Goal: Task Accomplishment & Management: Manage account settings

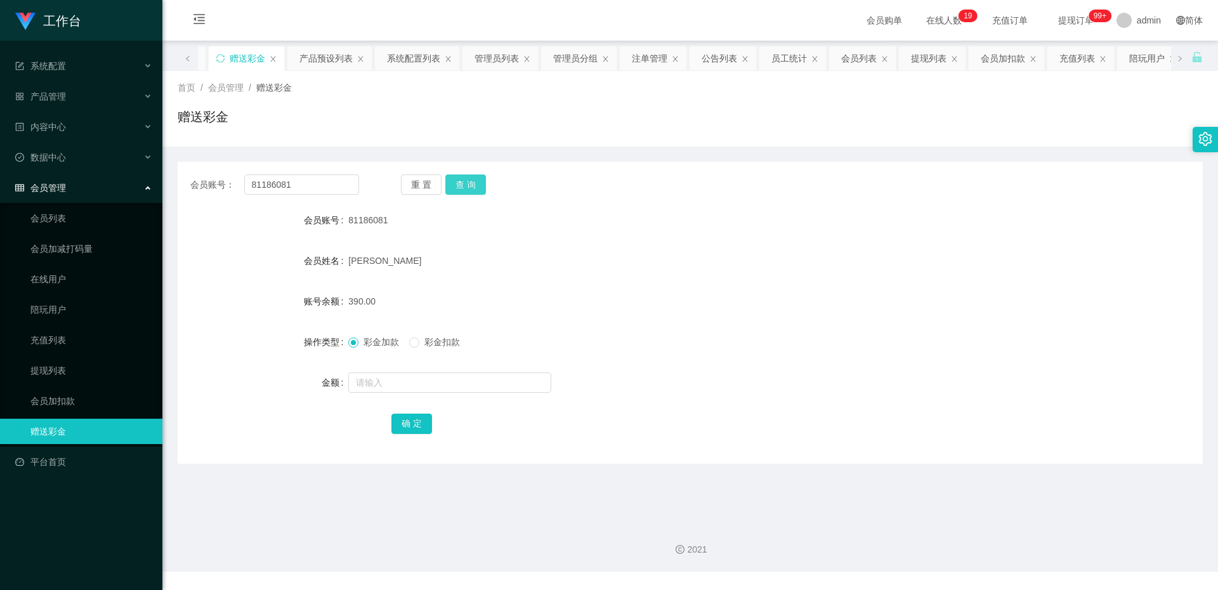
click at [473, 184] on button "查 询" at bounding box center [465, 185] width 41 height 20
click at [489, 193] on div "重 置 查 询" at bounding box center [485, 185] width 169 height 20
click at [426, 180] on button "重 置" at bounding box center [421, 185] width 41 height 20
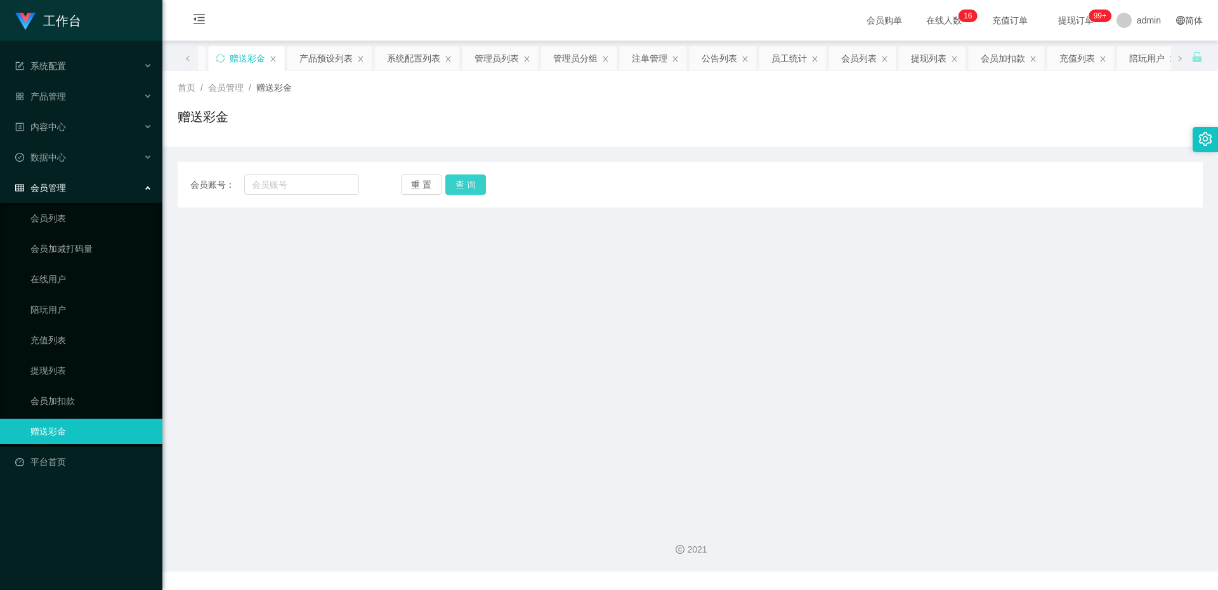
click at [454, 177] on button "查 询" at bounding box center [465, 185] width 41 height 20
click at [352, 188] on input "text" at bounding box center [301, 185] width 115 height 20
click at [305, 184] on input "text" at bounding box center [301, 185] width 115 height 20
click at [580, 310] on main "关闭左侧 关闭右侧 关闭其它 刷新页面 平台首页 赠送彩金 产品预设列表 系统配置列表 管理员列表 管理员分组 注单管理 公告列表 员工统计 会员列表 提现列…" at bounding box center [690, 277] width 1056 height 472
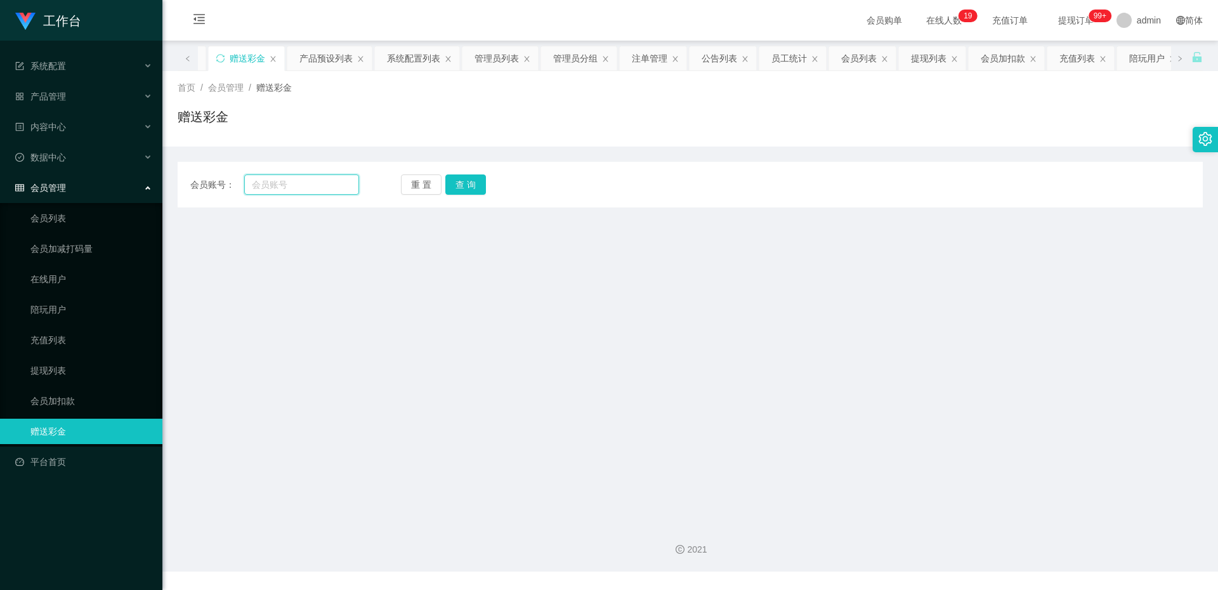
click at [291, 186] on input "text" at bounding box center [301, 185] width 115 height 20
click at [333, 192] on input "text" at bounding box center [301, 185] width 115 height 20
paste input "81186081"
type input "81186081"
click at [476, 179] on button "查 询" at bounding box center [465, 185] width 41 height 20
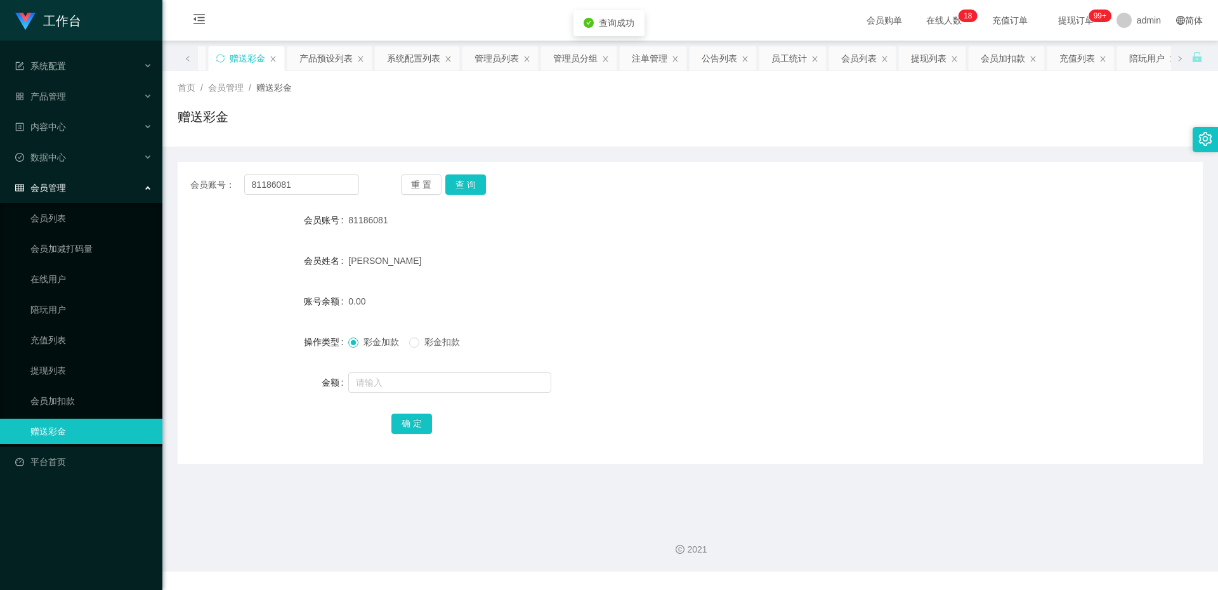
click at [465, 173] on div "会员账号： 81186081 重 置 查 询 会员账号 81186081 会员姓名 [PERSON_NAME] Hin 账号余额 0.00 操作类型 彩金加款…" at bounding box center [690, 313] width 1025 height 302
click at [466, 175] on button "查 询" at bounding box center [465, 185] width 41 height 20
click at [42, 366] on link "提现列表" at bounding box center [91, 370] width 122 height 25
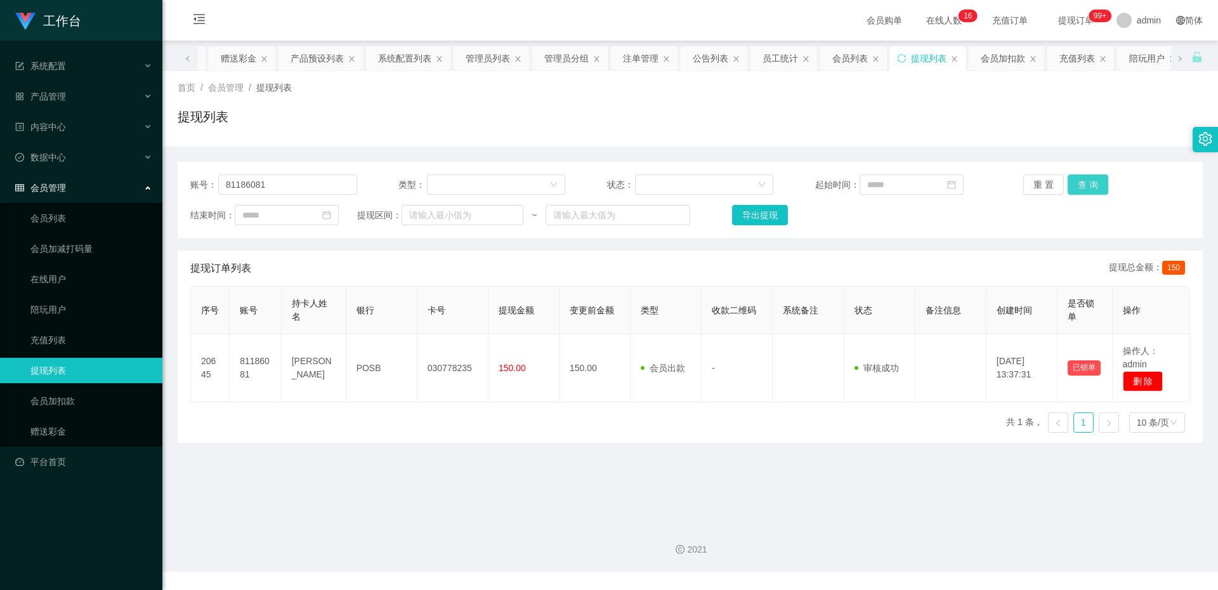
drag, startPoint x: 1070, startPoint y: 187, endPoint x: 1076, endPoint y: 185, distance: 6.6
click at [1073, 186] on button "查 询" at bounding box center [1088, 185] width 41 height 20
click at [1079, 192] on button "查 询" at bounding box center [1088, 185] width 41 height 20
click at [1076, 190] on button "查 询" at bounding box center [1088, 185] width 41 height 20
click at [1076, 188] on button "查 询" at bounding box center [1088, 185] width 41 height 20
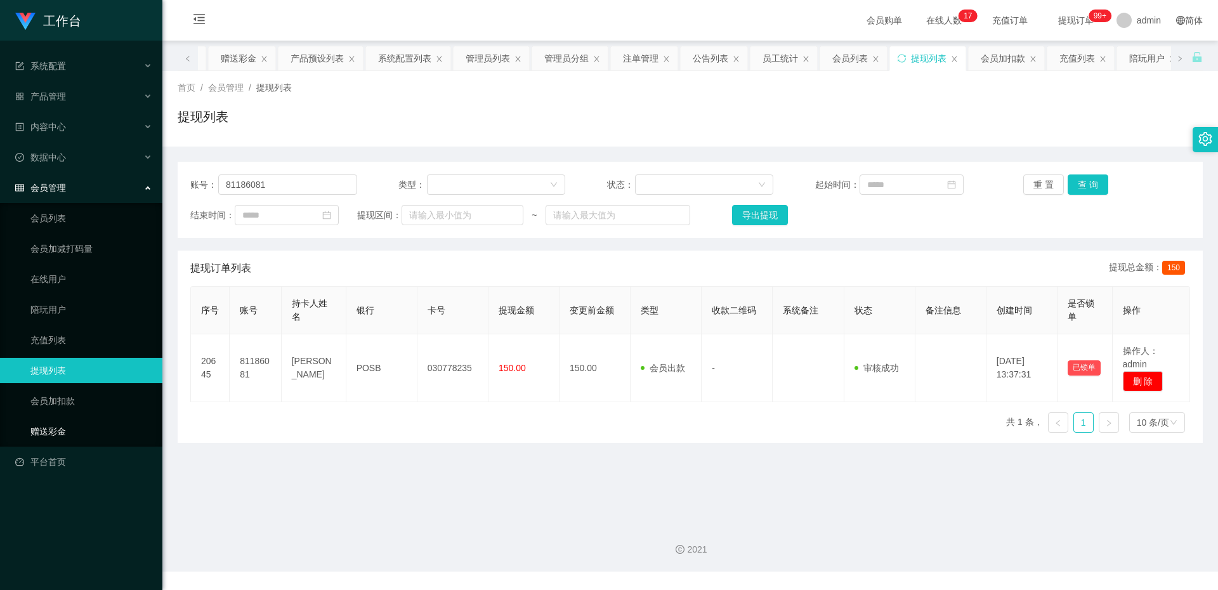
click at [30, 437] on link "赠送彩金" at bounding box center [91, 431] width 122 height 25
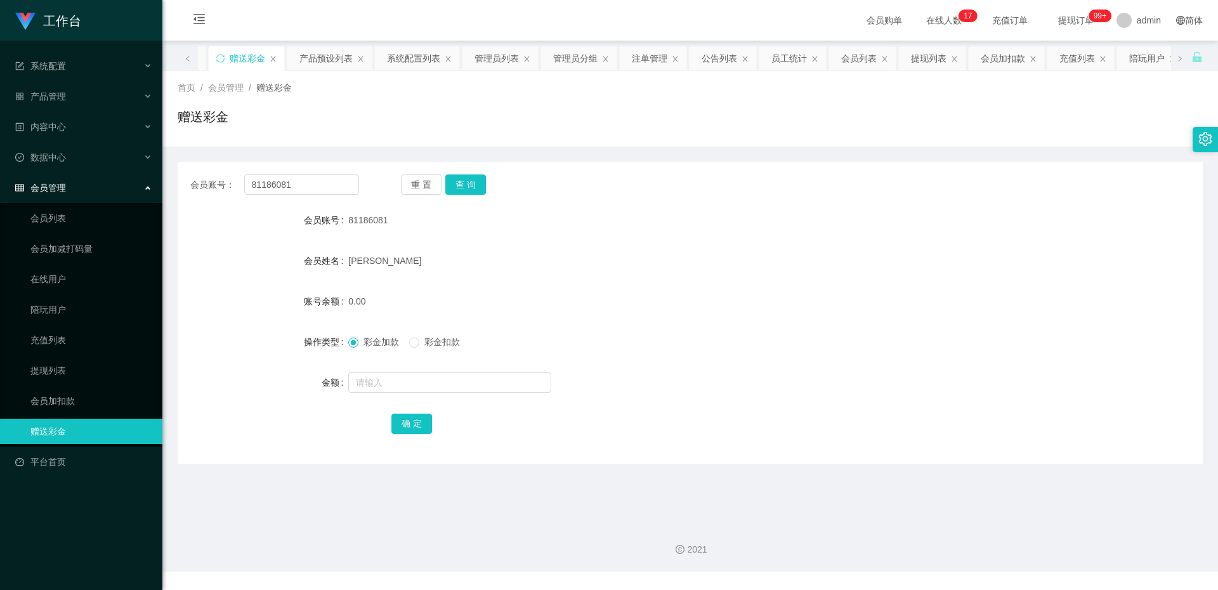
click at [452, 173] on div "会员账号： 81186081 重 置 查 询 会员账号 81186081 会员姓名 [PERSON_NAME] Hin 账号余额 0.00 操作类型 彩金加款…" at bounding box center [690, 313] width 1025 height 302
click at [456, 180] on button "查 询" at bounding box center [465, 185] width 41 height 20
click at [458, 188] on button "查 询" at bounding box center [465, 185] width 41 height 20
click at [86, 260] on link "会员加减打码量" at bounding box center [91, 248] width 122 height 25
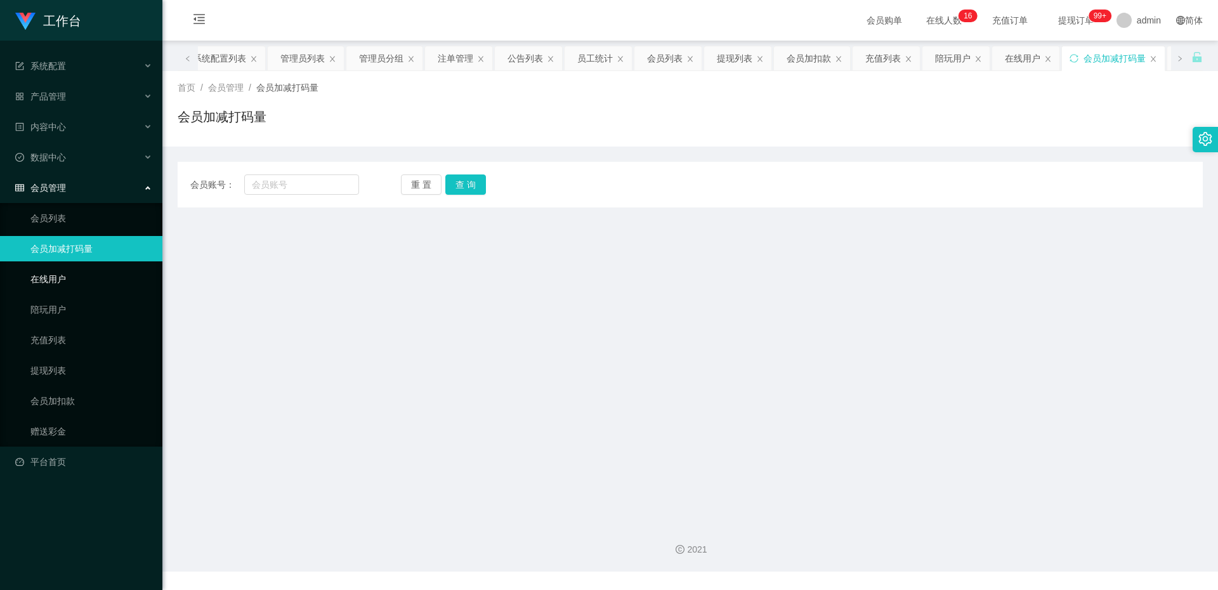
click at [82, 285] on link "在线用户" at bounding box center [91, 279] width 122 height 25
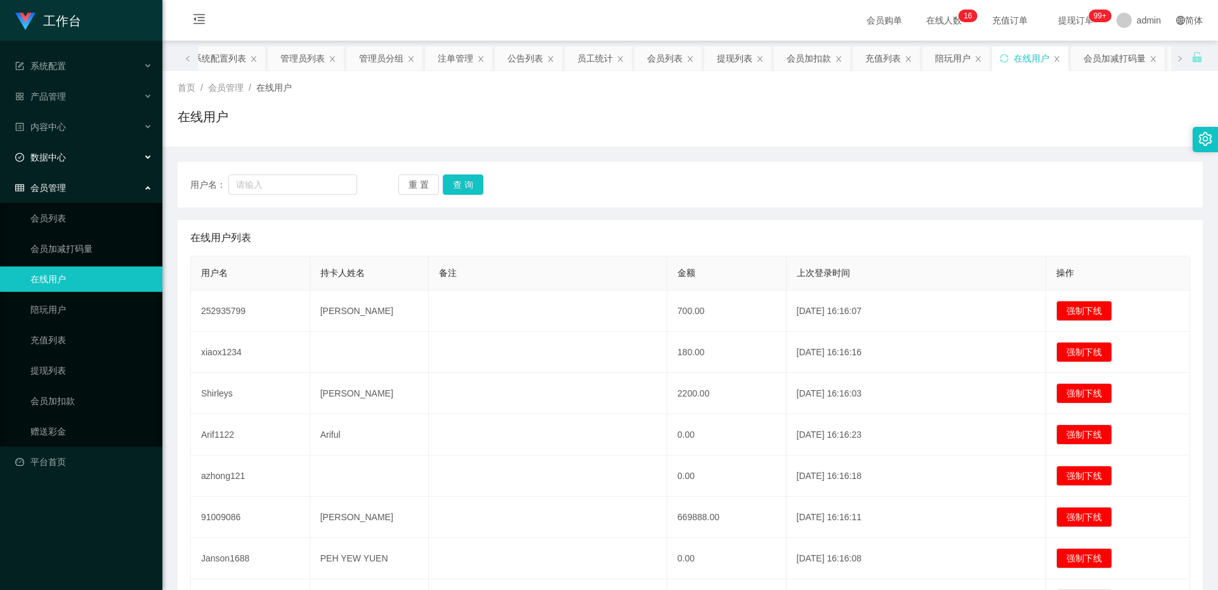
click at [69, 151] on div "数据中心" at bounding box center [81, 157] width 162 height 25
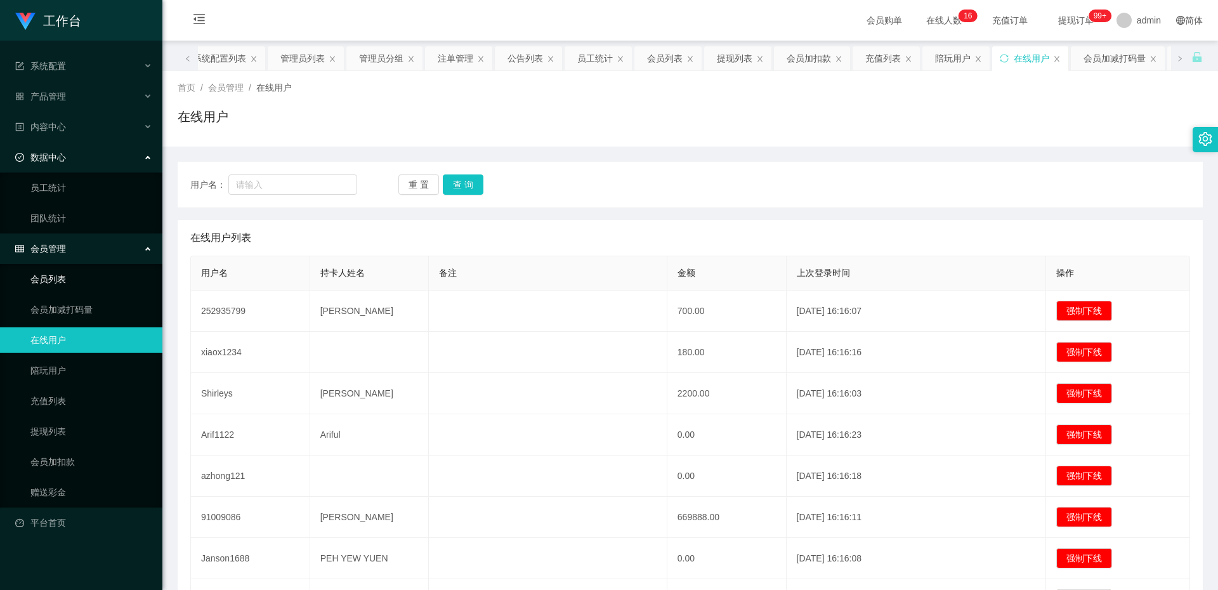
click at [81, 280] on link "会员列表" at bounding box center [91, 279] width 122 height 25
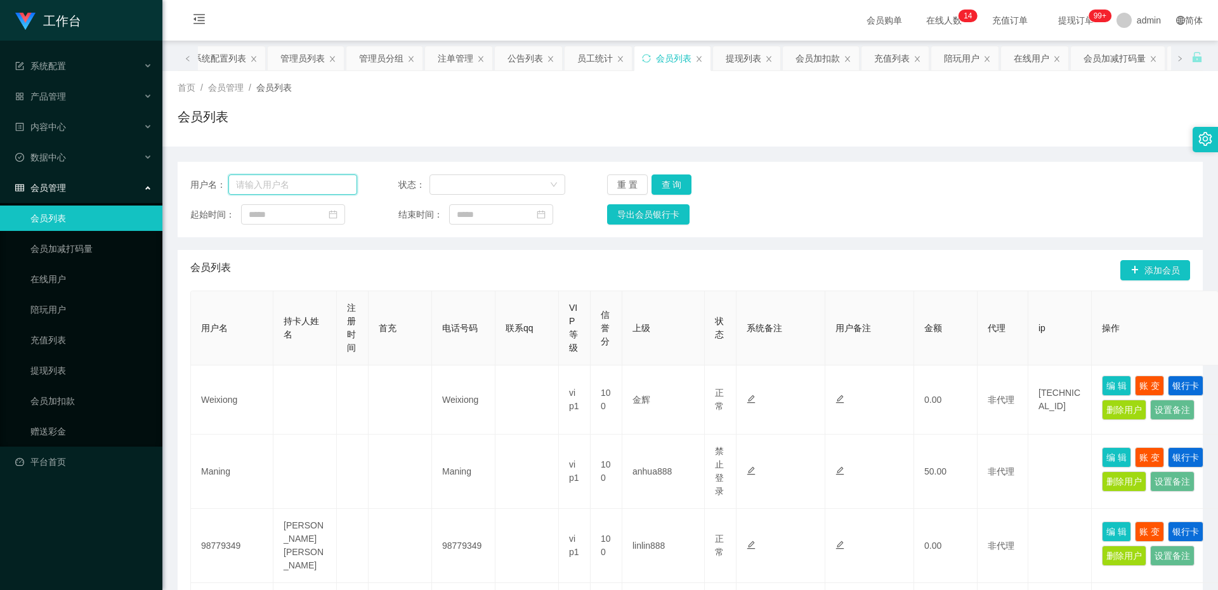
click at [282, 194] on input "text" at bounding box center [292, 185] width 129 height 20
paste input "81186081"
type input "81186081"
click at [705, 185] on div "重 置 查 询" at bounding box center [690, 185] width 167 height 20
click at [680, 190] on button "查 询" at bounding box center [672, 185] width 41 height 20
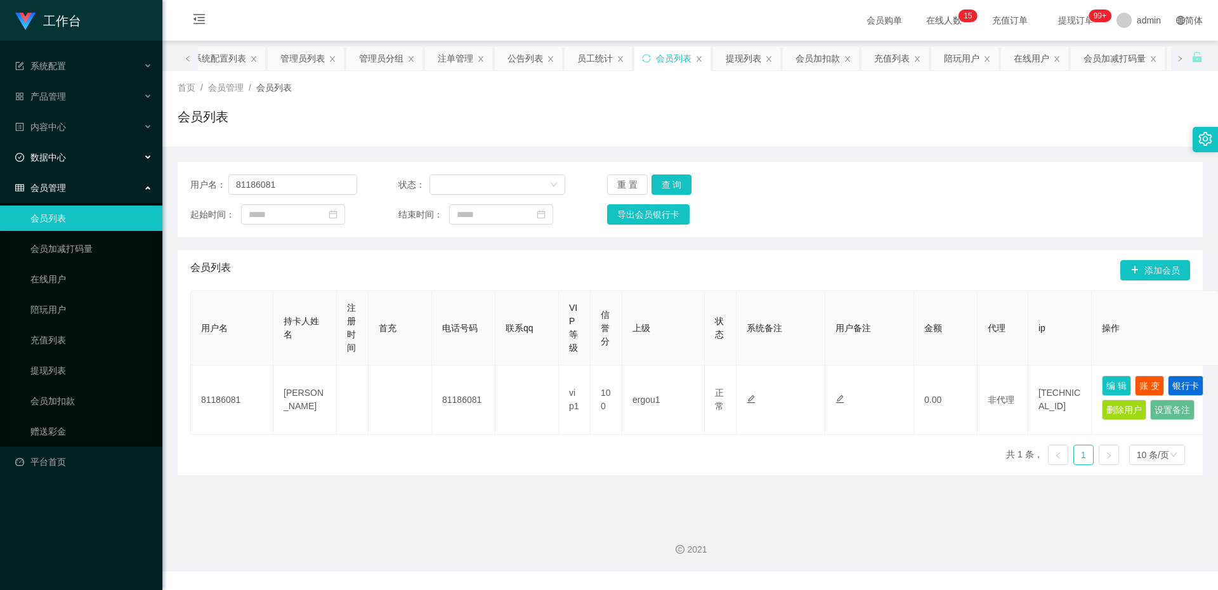
click at [70, 159] on div "数据中心" at bounding box center [81, 157] width 162 height 25
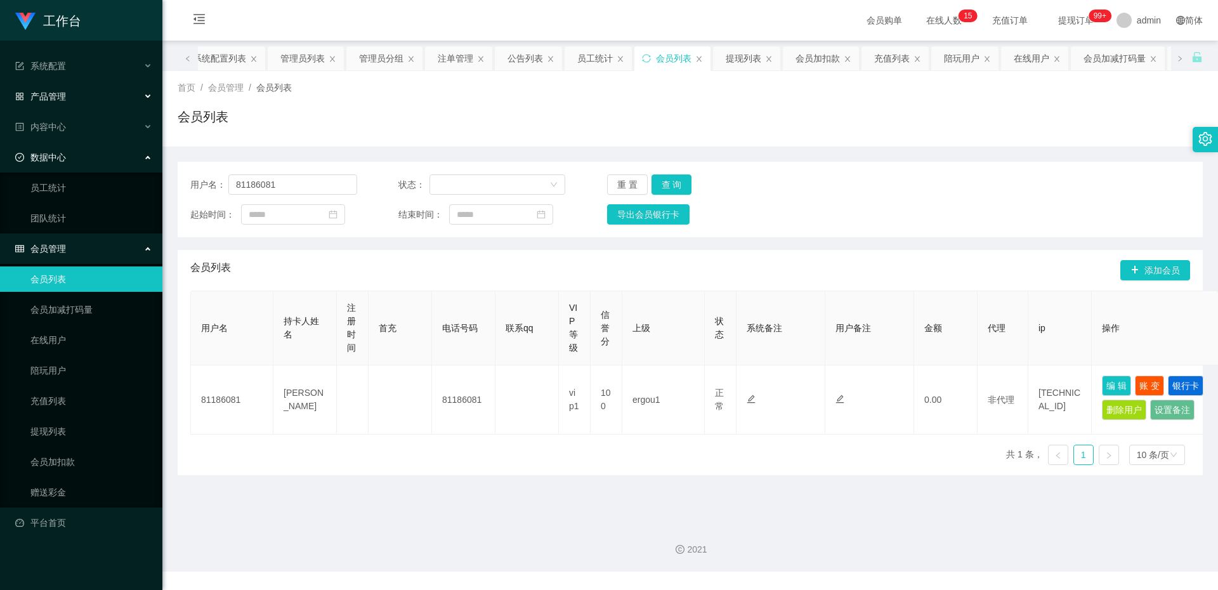
click at [98, 105] on div "产品管理" at bounding box center [81, 96] width 162 height 25
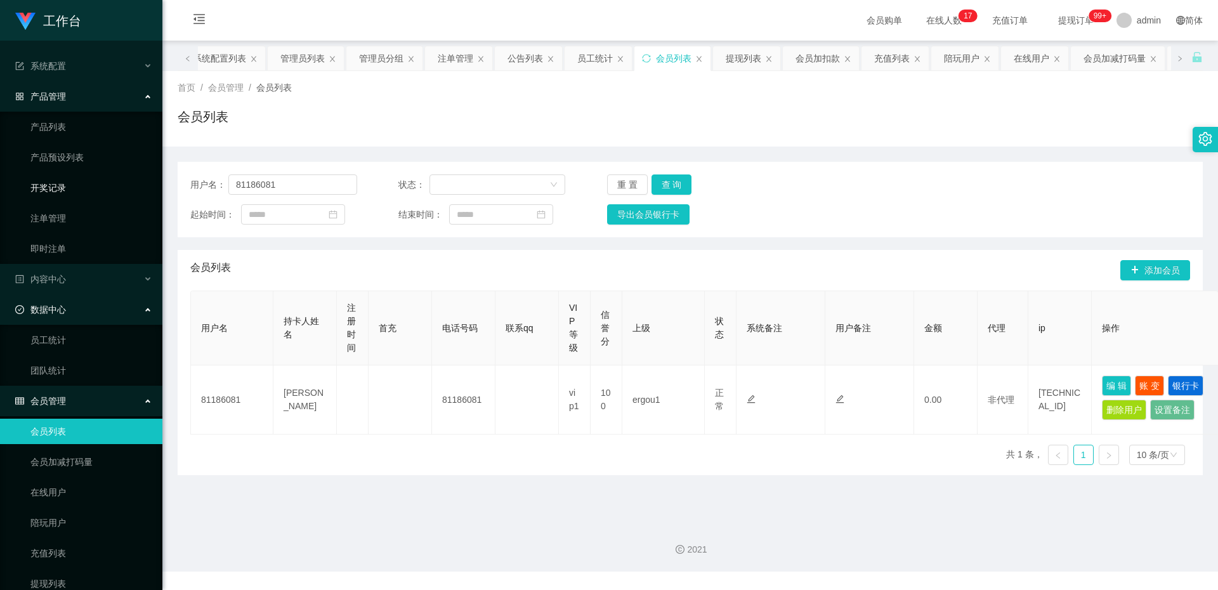
click at [95, 187] on link "开奖记录" at bounding box center [91, 187] width 122 height 25
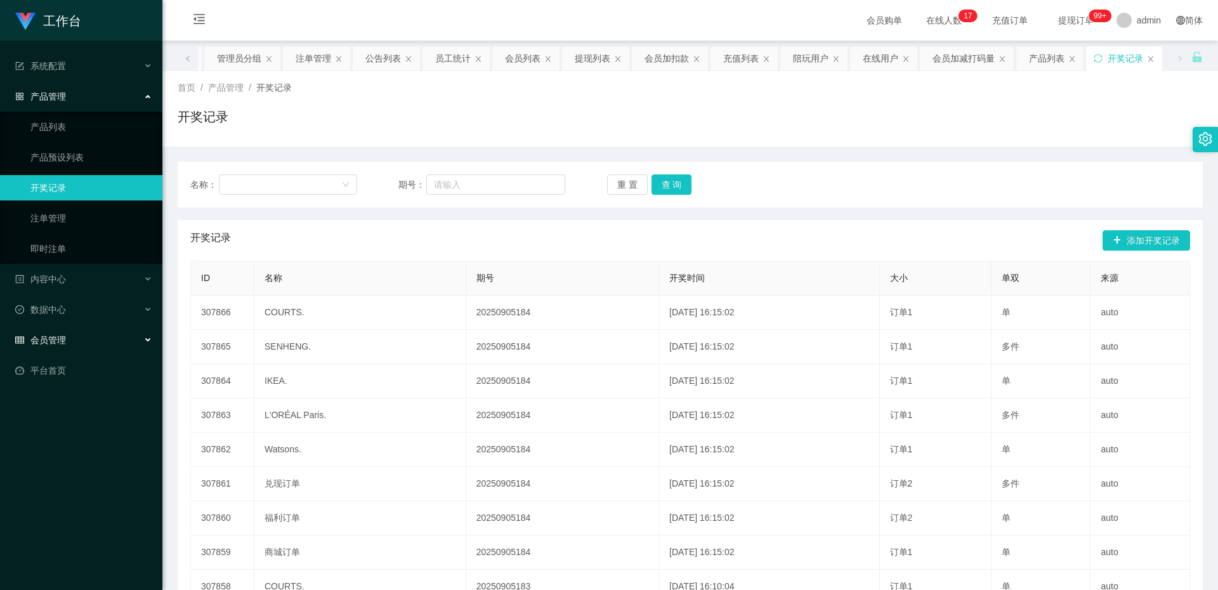
click at [69, 336] on div "会员管理" at bounding box center [81, 339] width 162 height 25
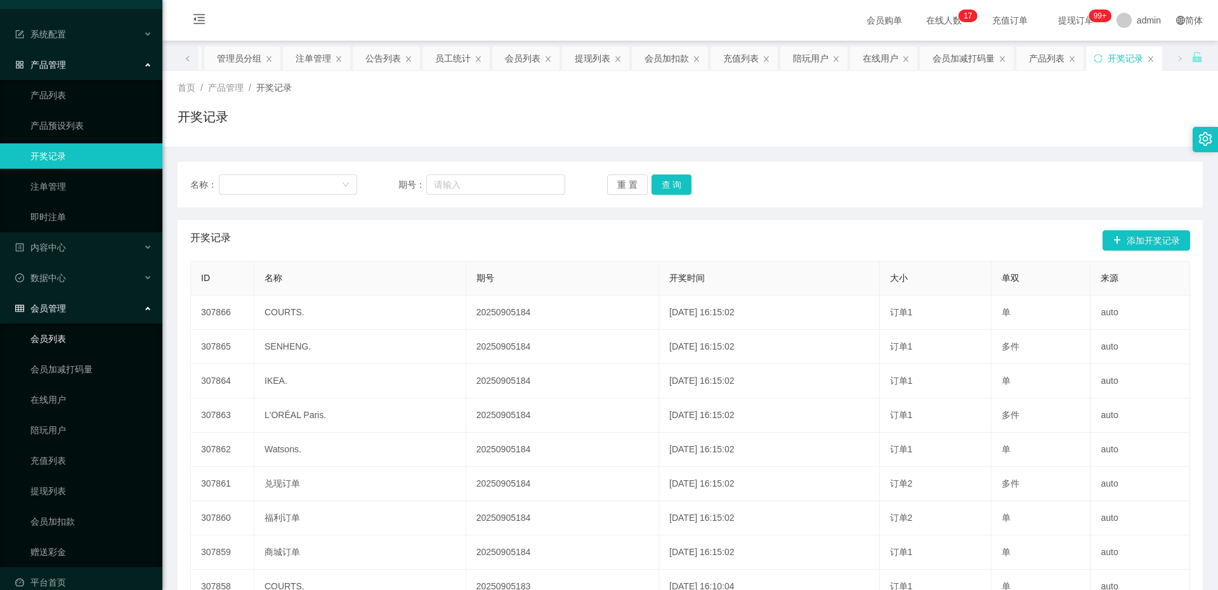
scroll to position [49, 0]
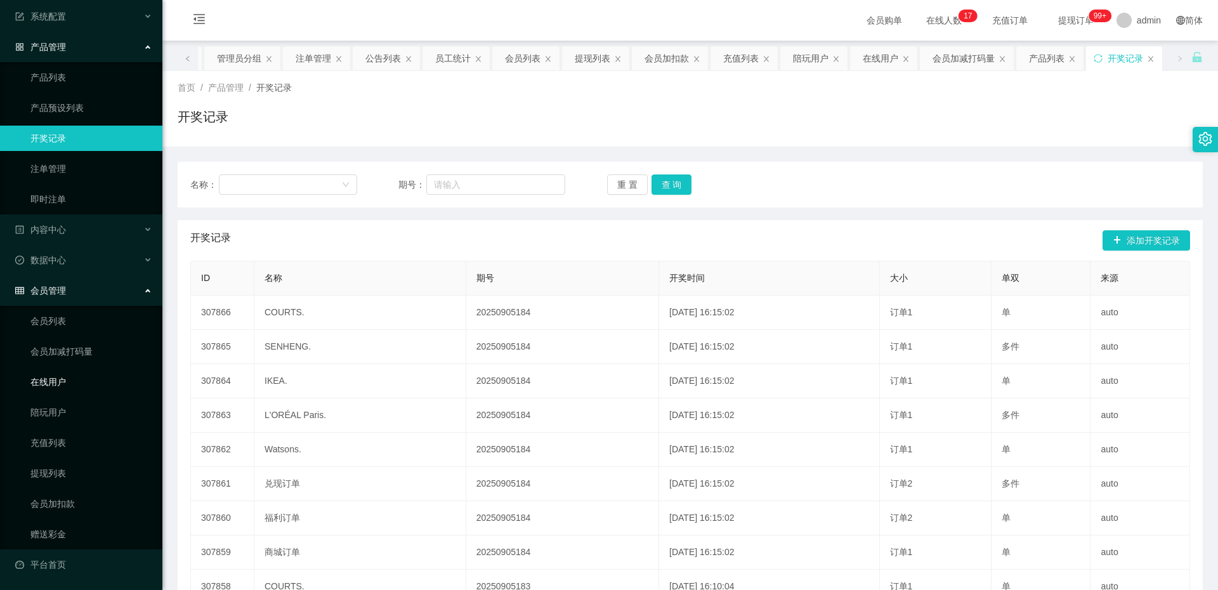
click at [95, 372] on link "在线用户" at bounding box center [91, 381] width 122 height 25
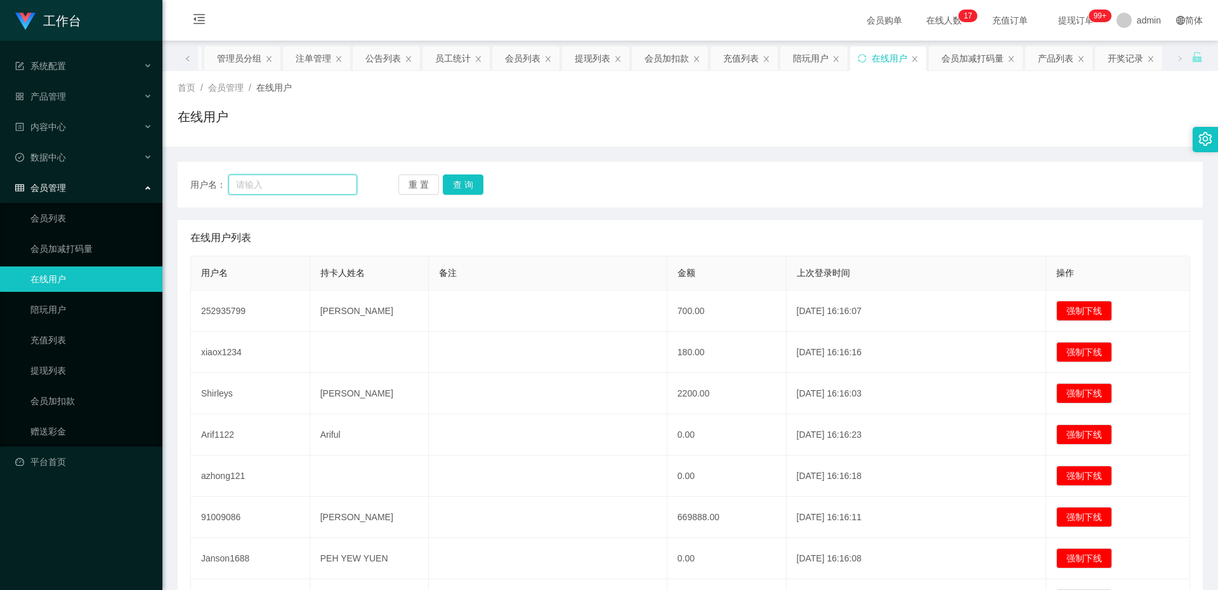
click at [312, 181] on input "text" at bounding box center [292, 185] width 129 height 20
paste input "81186081"
type input "81186081"
click at [451, 188] on button "查 询" at bounding box center [463, 185] width 41 height 20
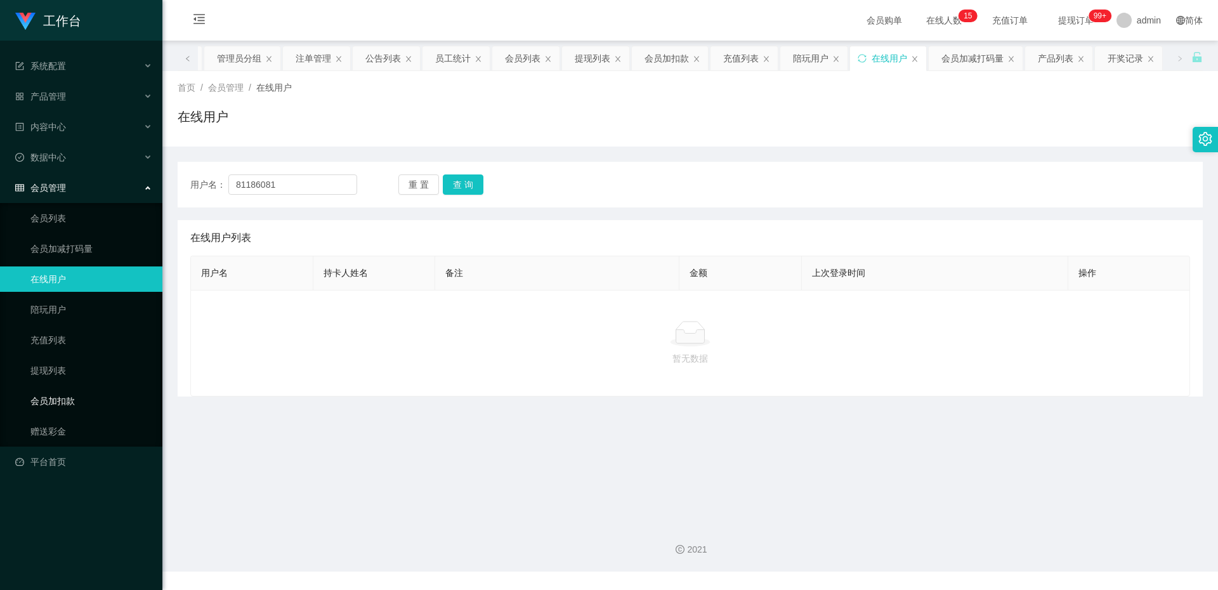
click at [83, 393] on link "会员加扣款" at bounding box center [91, 400] width 122 height 25
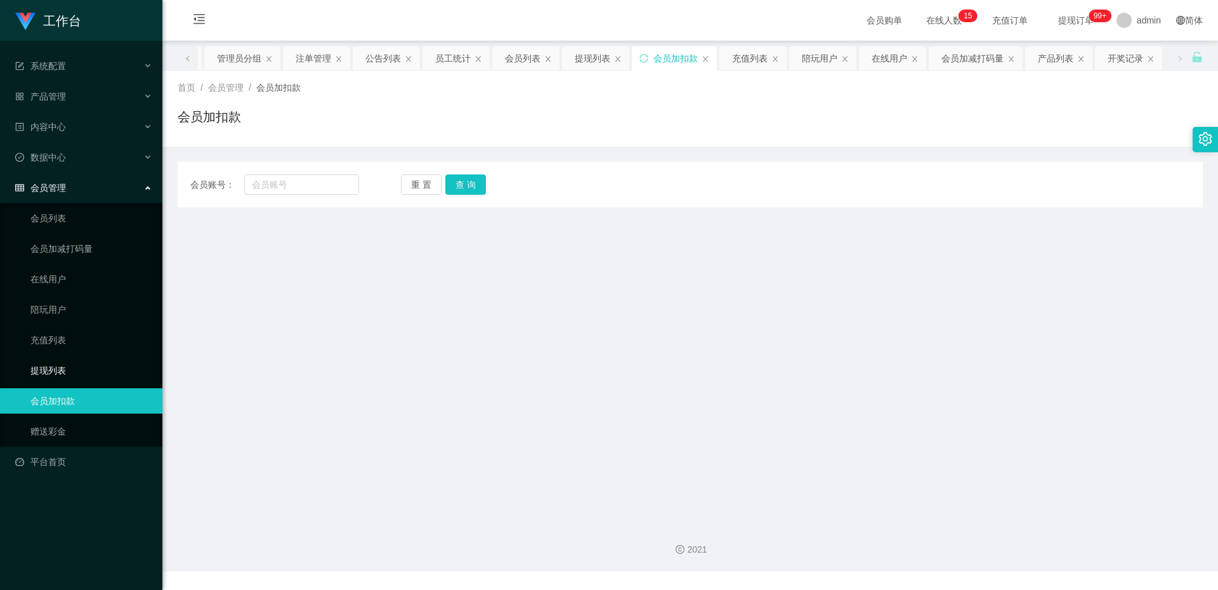
click at [60, 369] on link "提现列表" at bounding box center [91, 370] width 122 height 25
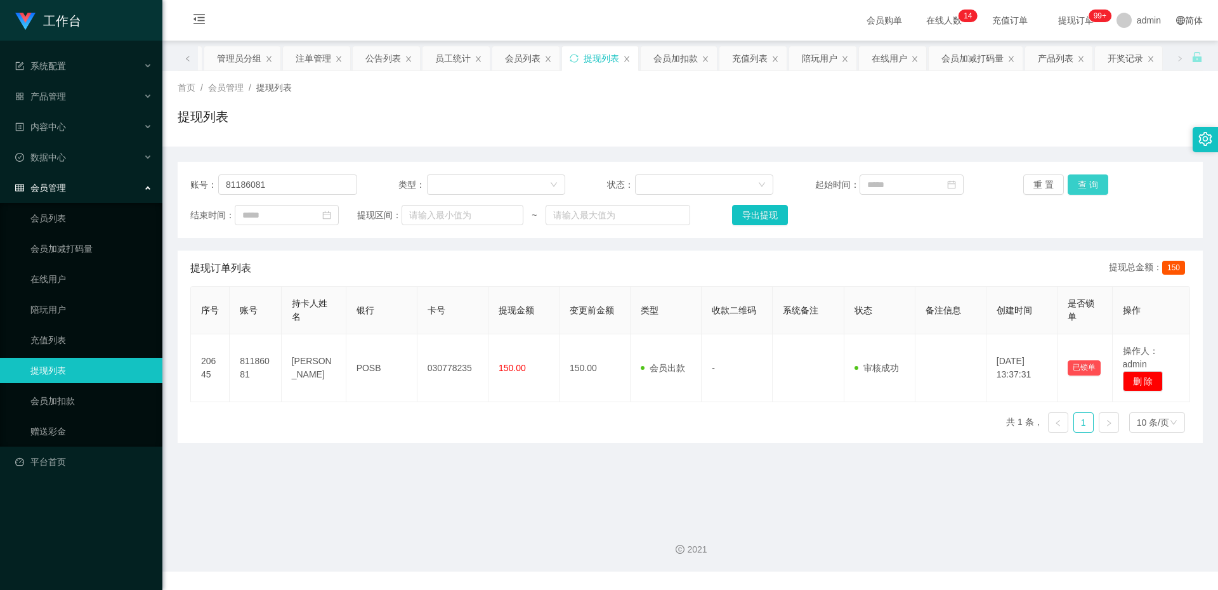
click at [1077, 187] on button "查 询" at bounding box center [1088, 185] width 41 height 20
click at [69, 214] on link "会员列表" at bounding box center [91, 218] width 122 height 25
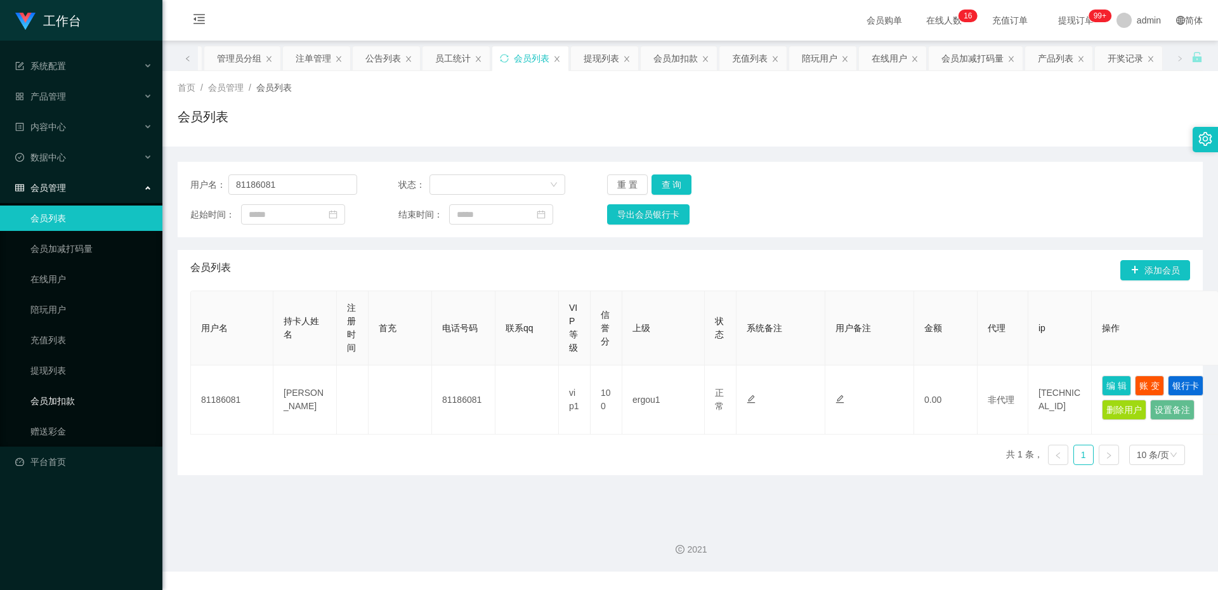
click at [53, 407] on link "会员加扣款" at bounding box center [91, 400] width 122 height 25
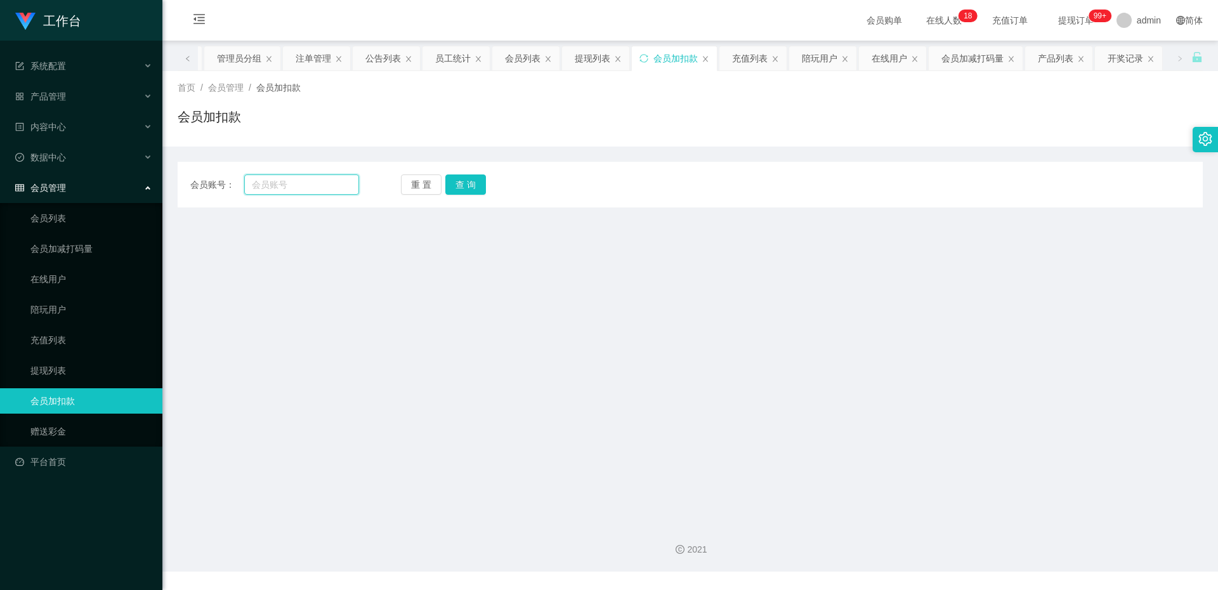
click at [313, 190] on input "text" at bounding box center [301, 185] width 115 height 20
paste input "81186081"
type input "81186081"
click at [482, 174] on div "会员账号： 81186081 重 置 查 询 会员账号 会员姓名 账号余额 操作类型 人工加款 人工扣款 金额 确 定" at bounding box center [690, 185] width 1025 height 46
click at [466, 185] on button "查 询" at bounding box center [465, 185] width 41 height 20
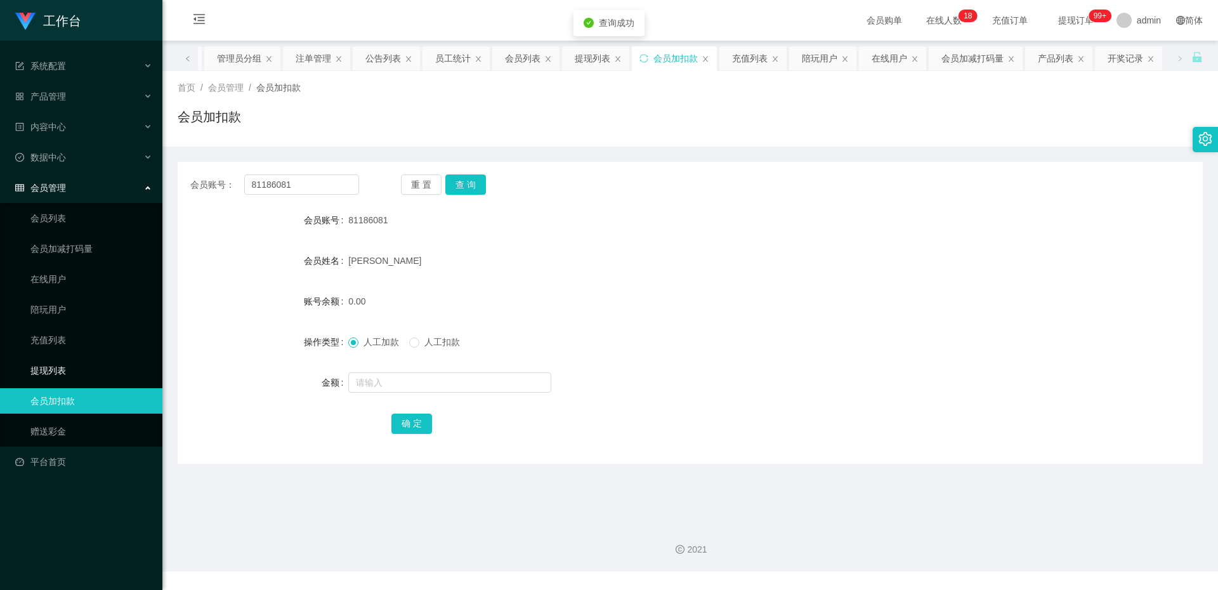
drag, startPoint x: 34, startPoint y: 373, endPoint x: 41, endPoint y: 369, distance: 8.3
click at [34, 373] on link "提现列表" at bounding box center [91, 370] width 122 height 25
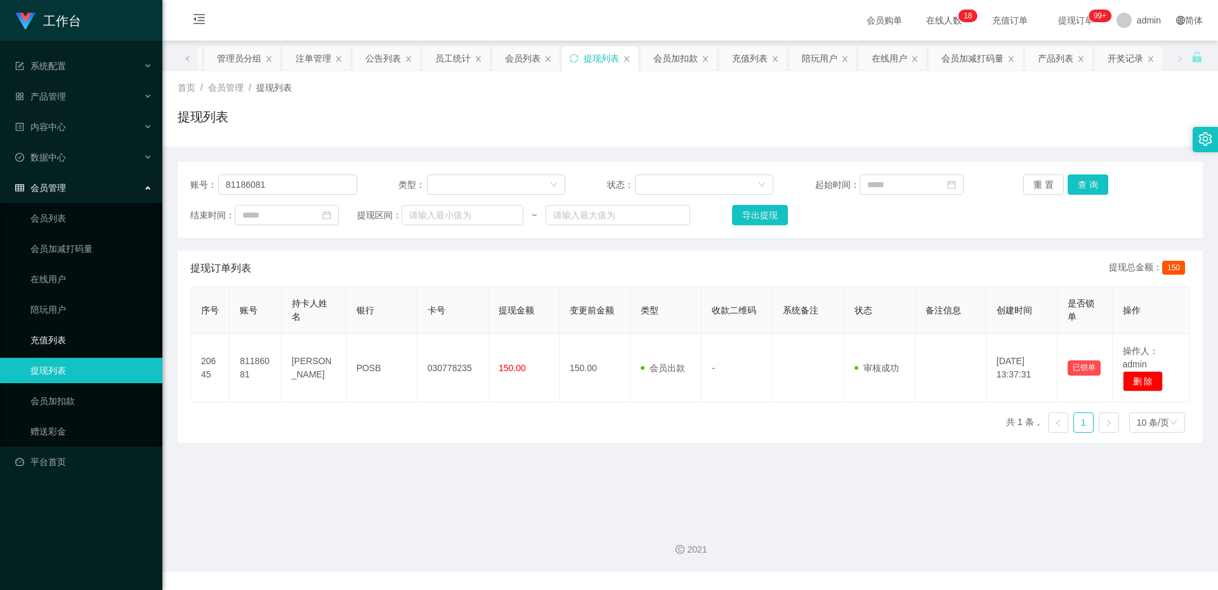
click at [63, 345] on link "充值列表" at bounding box center [91, 339] width 122 height 25
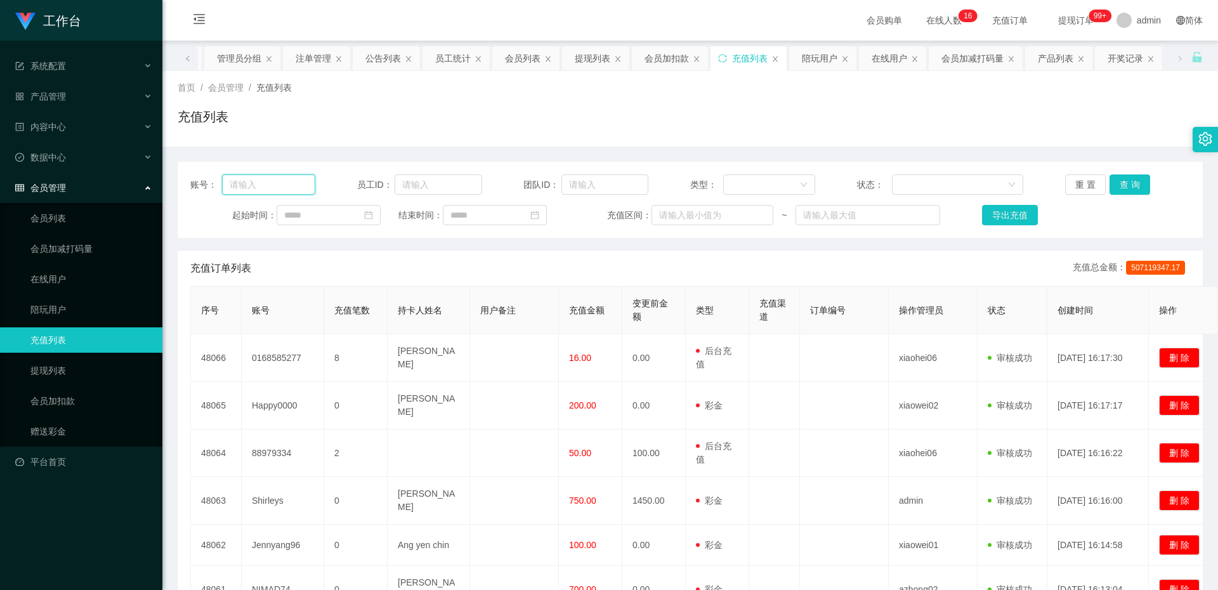
drag, startPoint x: 258, startPoint y: 189, endPoint x: 270, endPoint y: 181, distance: 14.6
click at [260, 188] on input "text" at bounding box center [268, 185] width 93 height 20
paste input "81186081"
type input "81186081"
click at [1130, 187] on button "查 询" at bounding box center [1130, 185] width 41 height 20
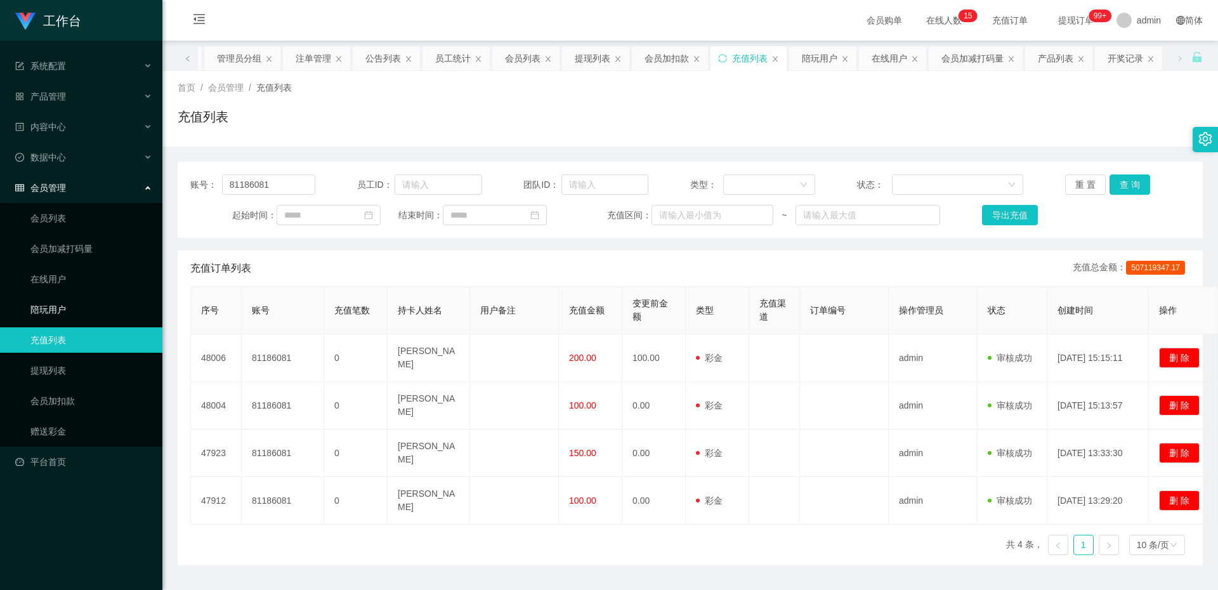
click at [81, 308] on link "陪玩用户" at bounding box center [91, 309] width 122 height 25
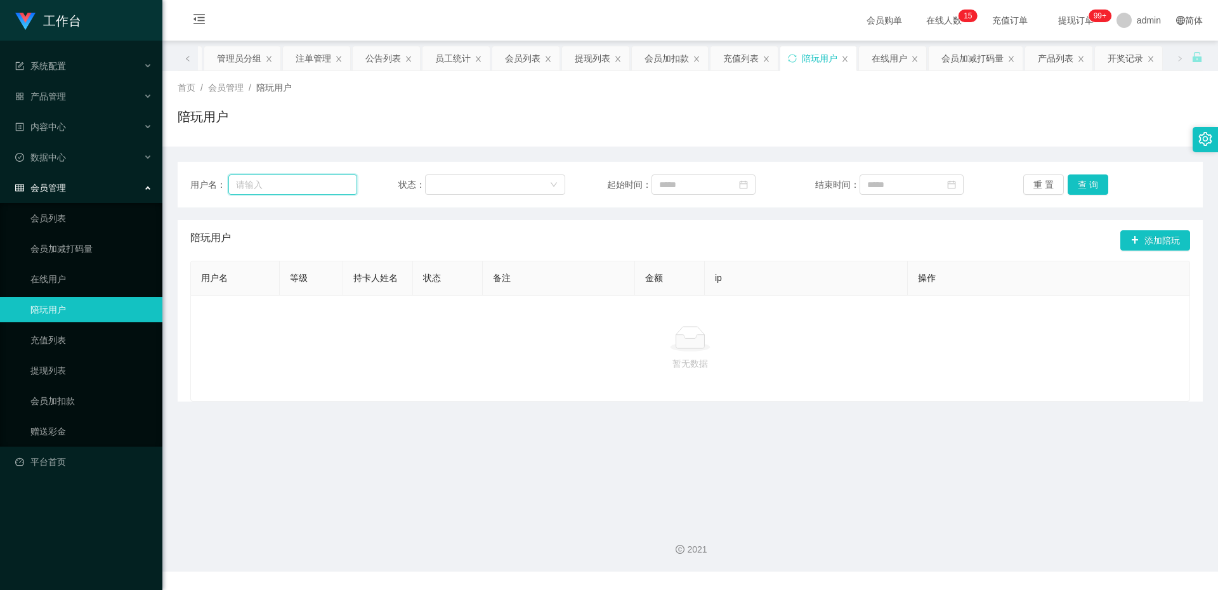
click at [292, 194] on input "text" at bounding box center [292, 185] width 129 height 20
paste input "81186081"
type input "81186081"
click at [1098, 185] on button "查 询" at bounding box center [1088, 185] width 41 height 20
drag, startPoint x: 107, startPoint y: 288, endPoint x: 109, endPoint y: 277, distance: 11.6
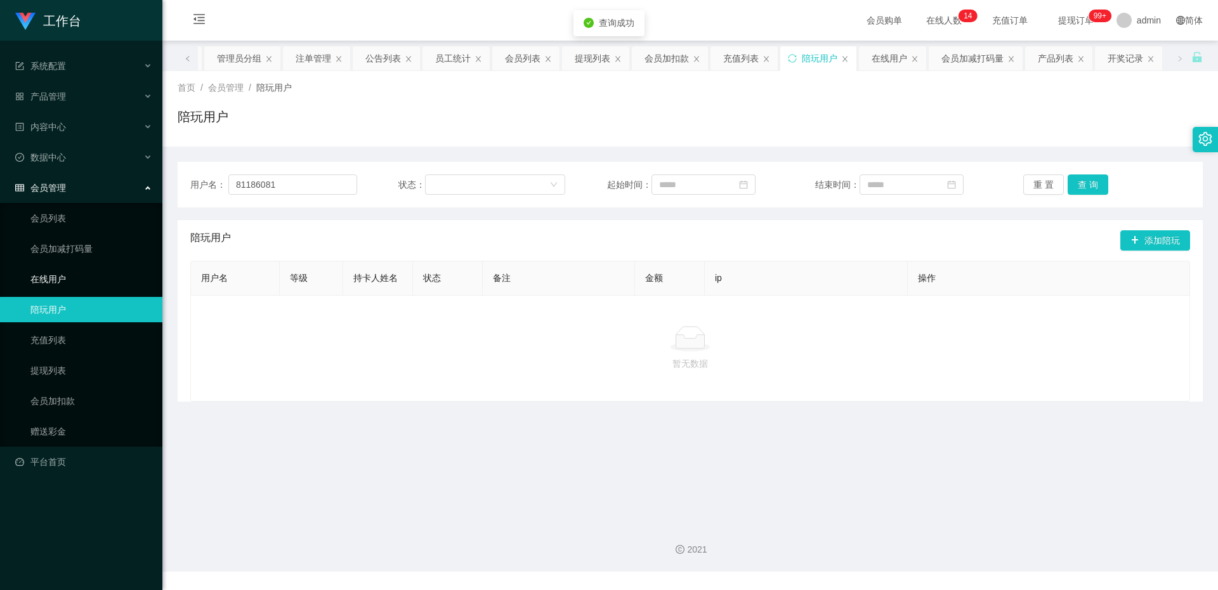
click at [107, 287] on link "在线用户" at bounding box center [91, 279] width 122 height 25
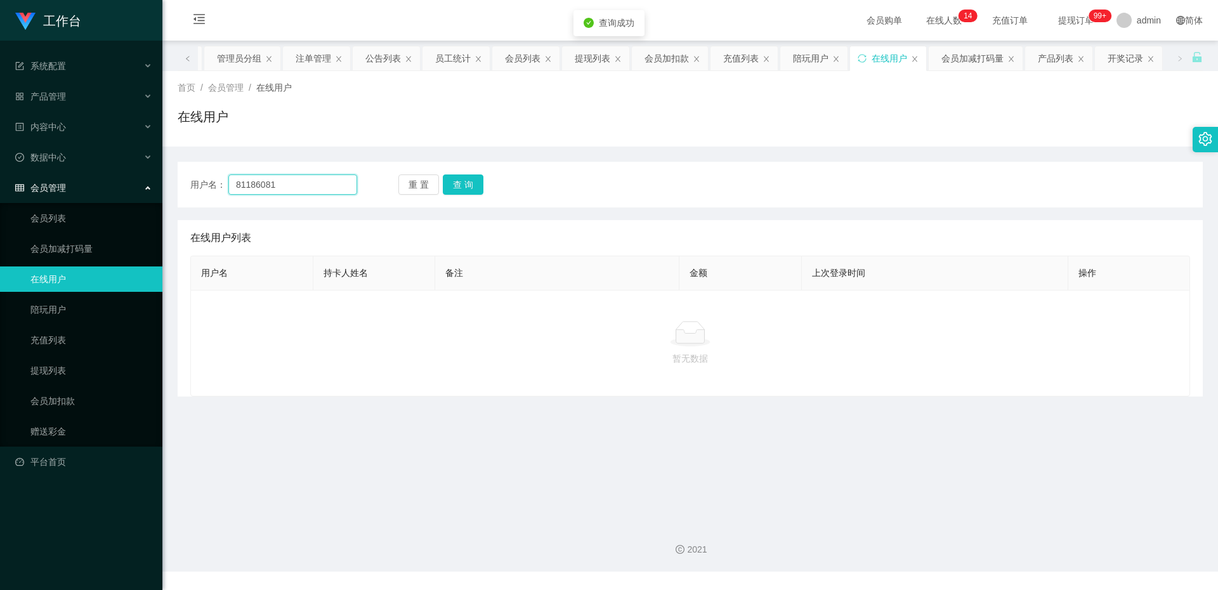
click at [293, 189] on input "81186081" at bounding box center [292, 185] width 129 height 20
click at [471, 196] on div "用户名： 81186081 重 置 查 询" at bounding box center [690, 185] width 1025 height 46
click at [469, 194] on div "用户名： 81186081 重 置 查 询" at bounding box center [690, 185] width 1025 height 46
click at [467, 193] on button "查 询" at bounding box center [463, 185] width 41 height 20
click at [63, 250] on link "会员加减打码量" at bounding box center [91, 248] width 122 height 25
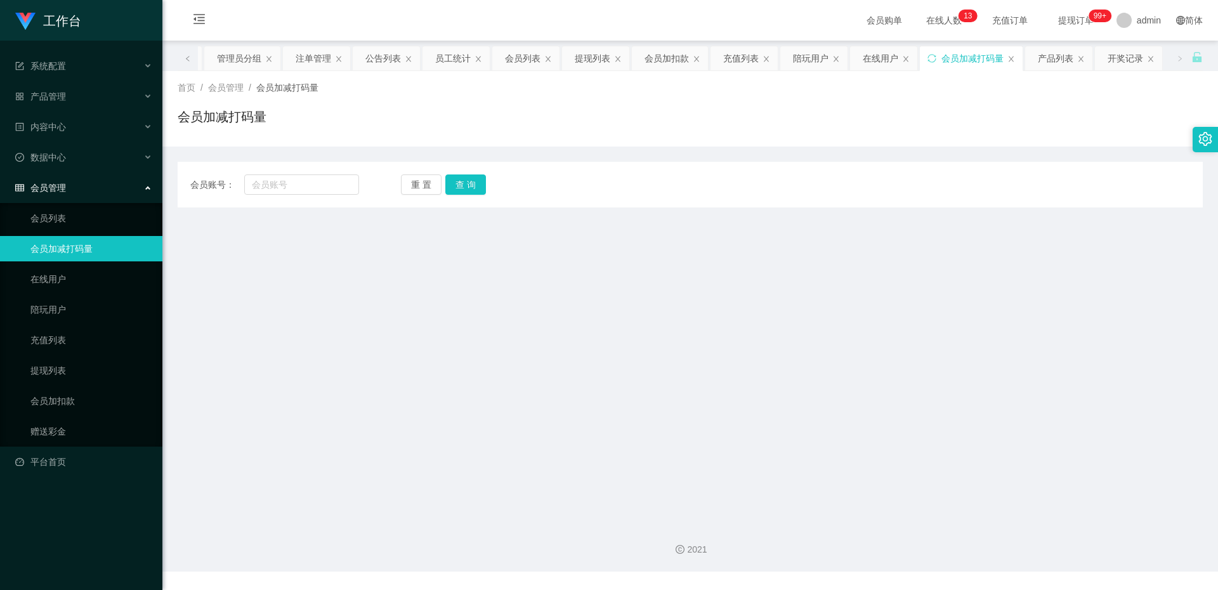
click at [105, 186] on div "会员管理" at bounding box center [81, 187] width 162 height 25
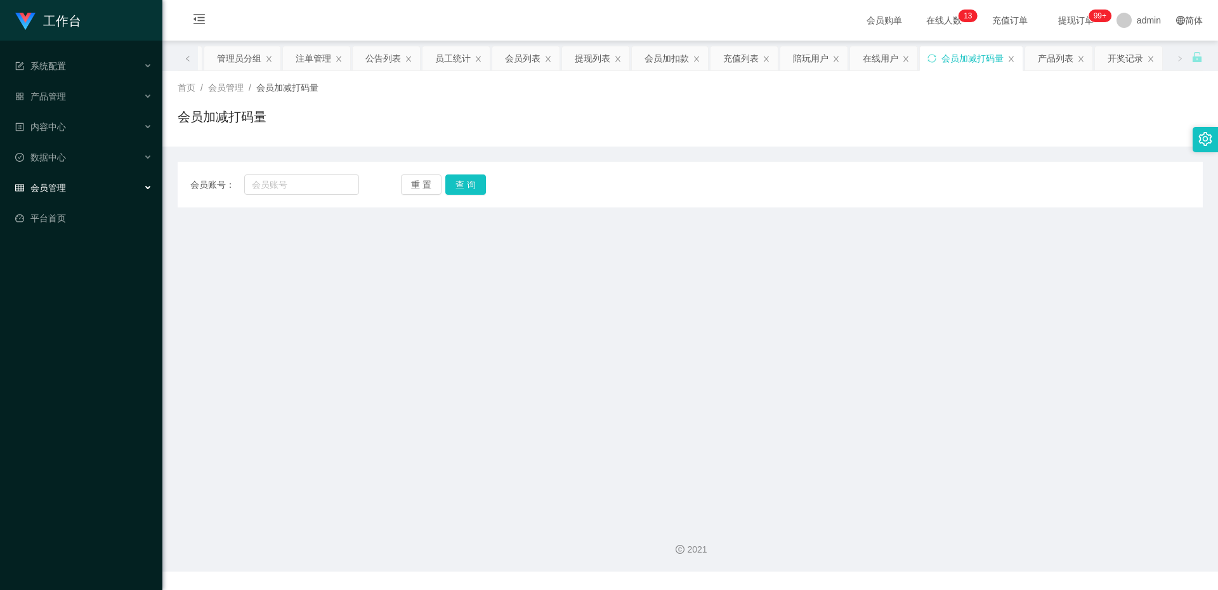
click at [105, 186] on div "会员管理" at bounding box center [81, 187] width 162 height 25
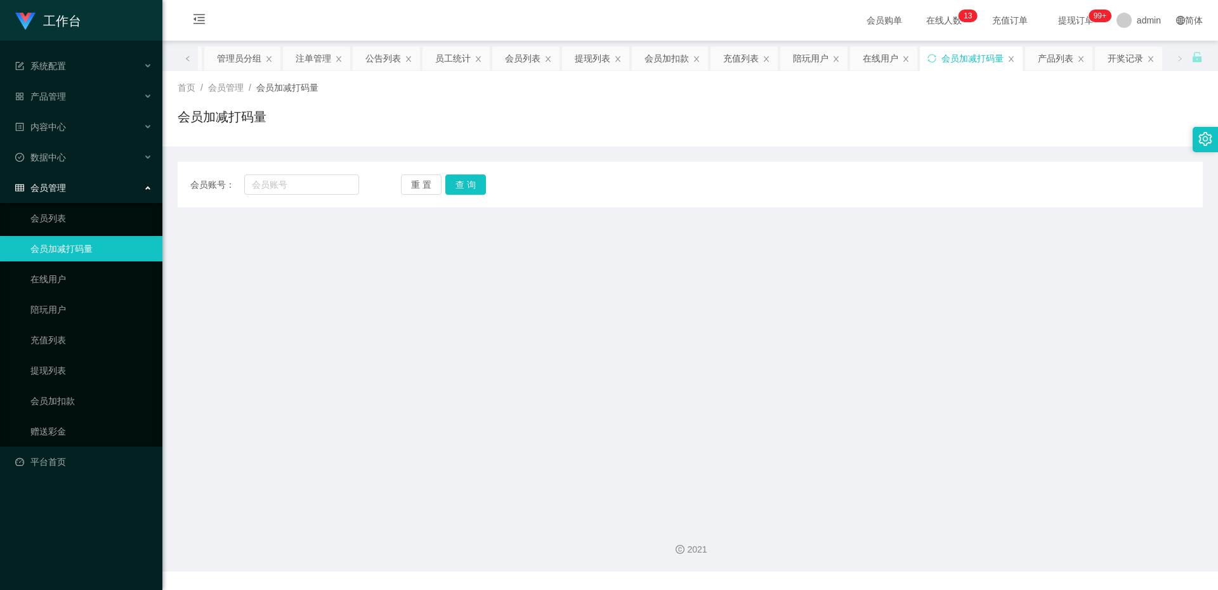
click at [50, 142] on li "内容中心" at bounding box center [81, 128] width 162 height 28
click at [47, 147] on div "数据中心" at bounding box center [81, 157] width 162 height 25
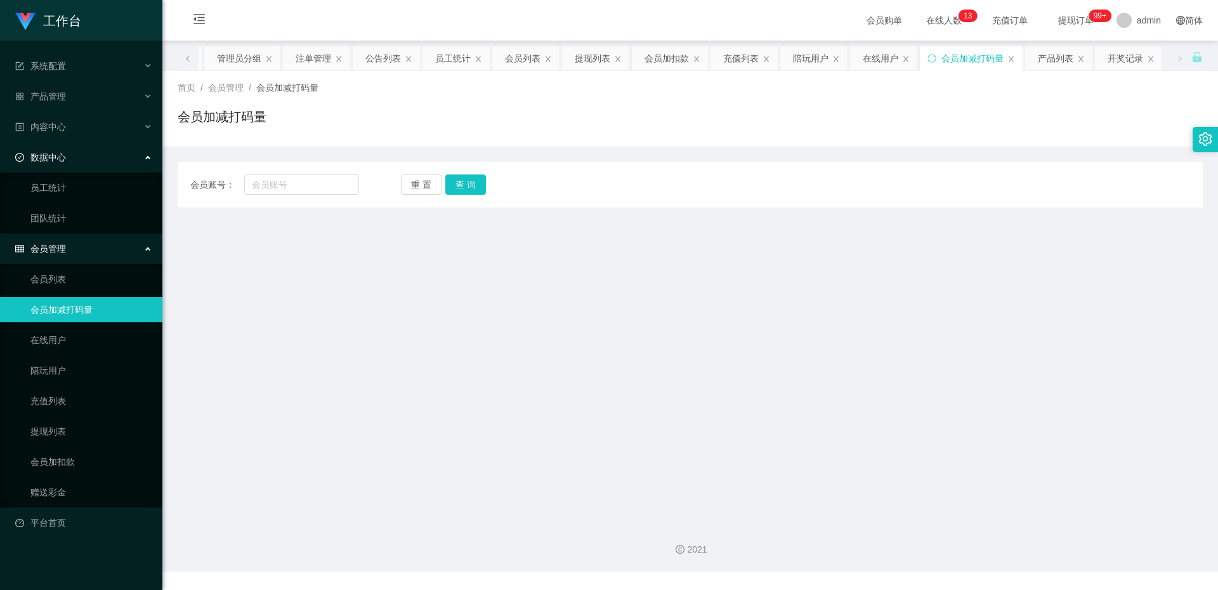
click at [65, 161] on span "数据中心" at bounding box center [40, 157] width 51 height 10
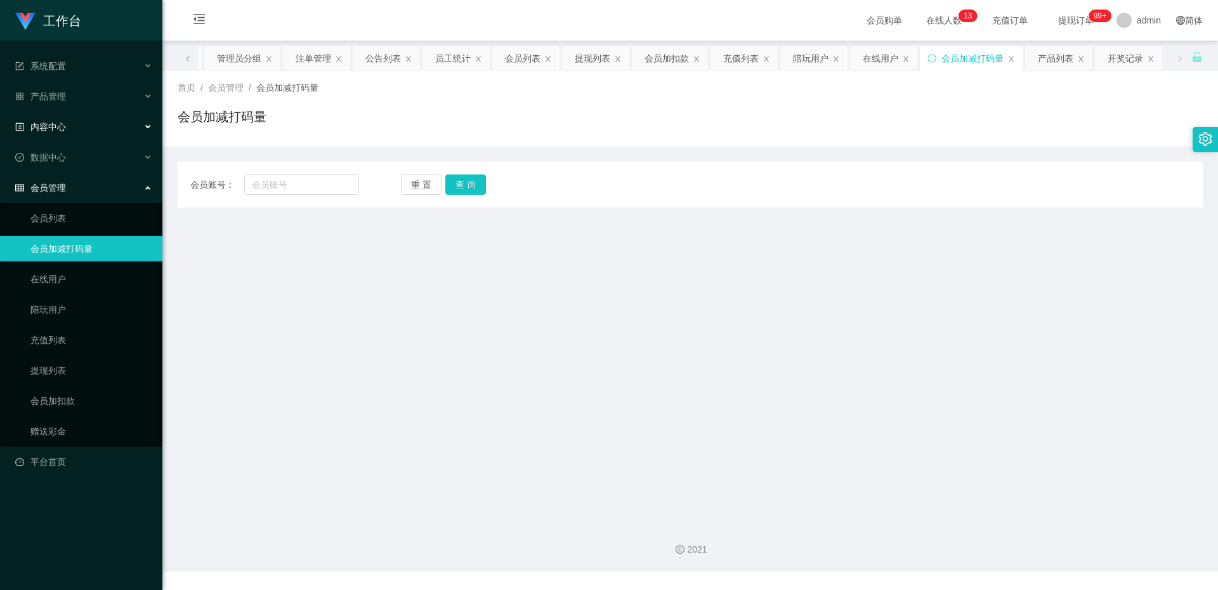
click at [68, 132] on div "内容中心" at bounding box center [81, 126] width 162 height 25
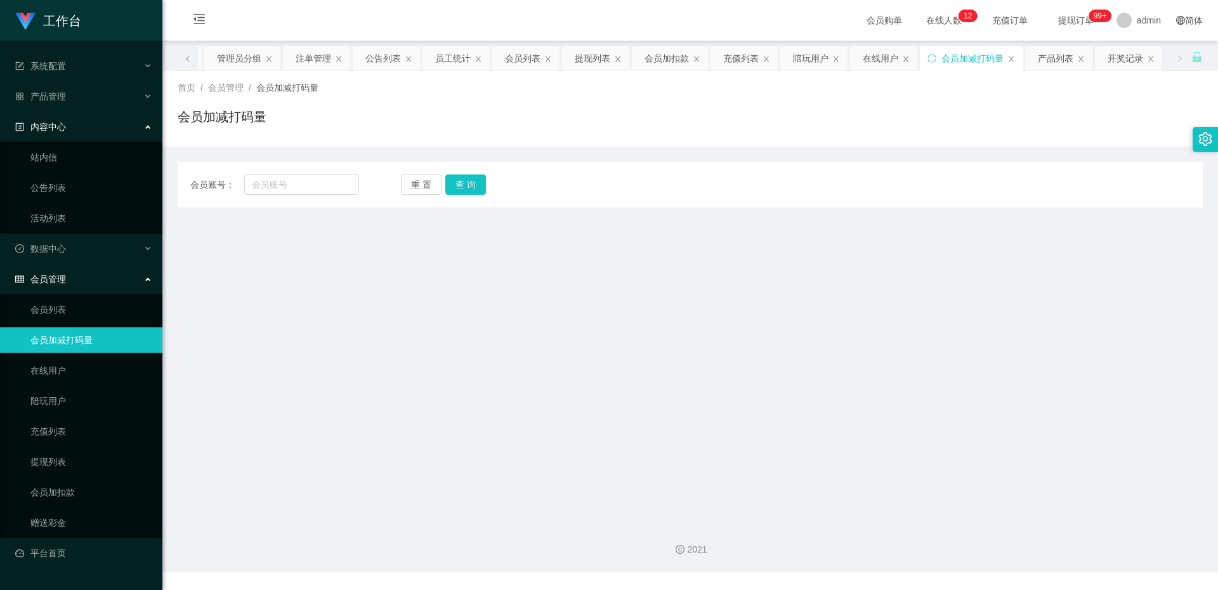
click at [65, 138] on div "内容中心" at bounding box center [81, 126] width 162 height 25
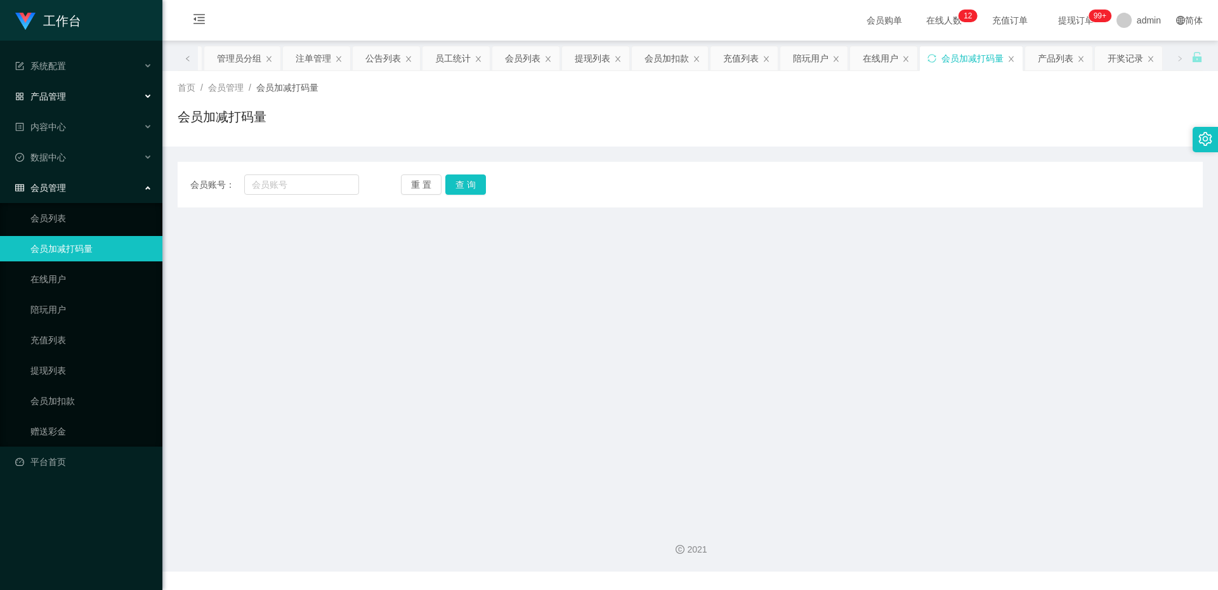
click at [82, 89] on div "产品管理" at bounding box center [81, 96] width 162 height 25
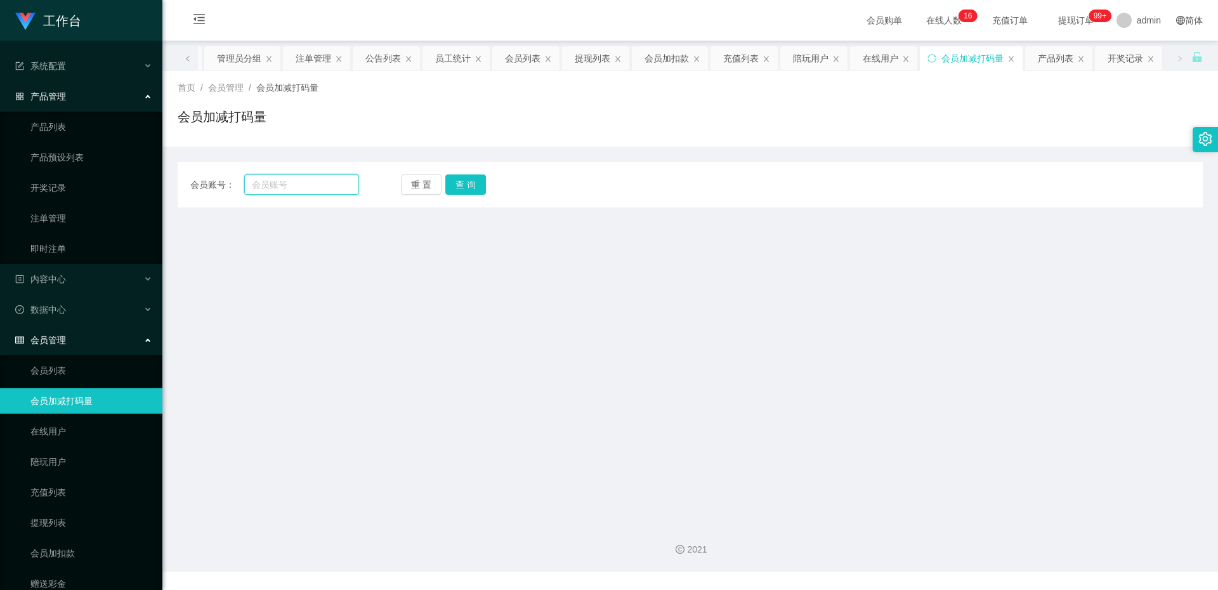
paste input "💰 当前未结算累计薪资：S$5×2"
click at [308, 194] on input "💰 当前未结算累计资：S$5×" at bounding box center [301, 185] width 115 height 20
click at [307, 193] on input "💰 当前未资：$5×" at bounding box center [301, 185] width 115 height 20
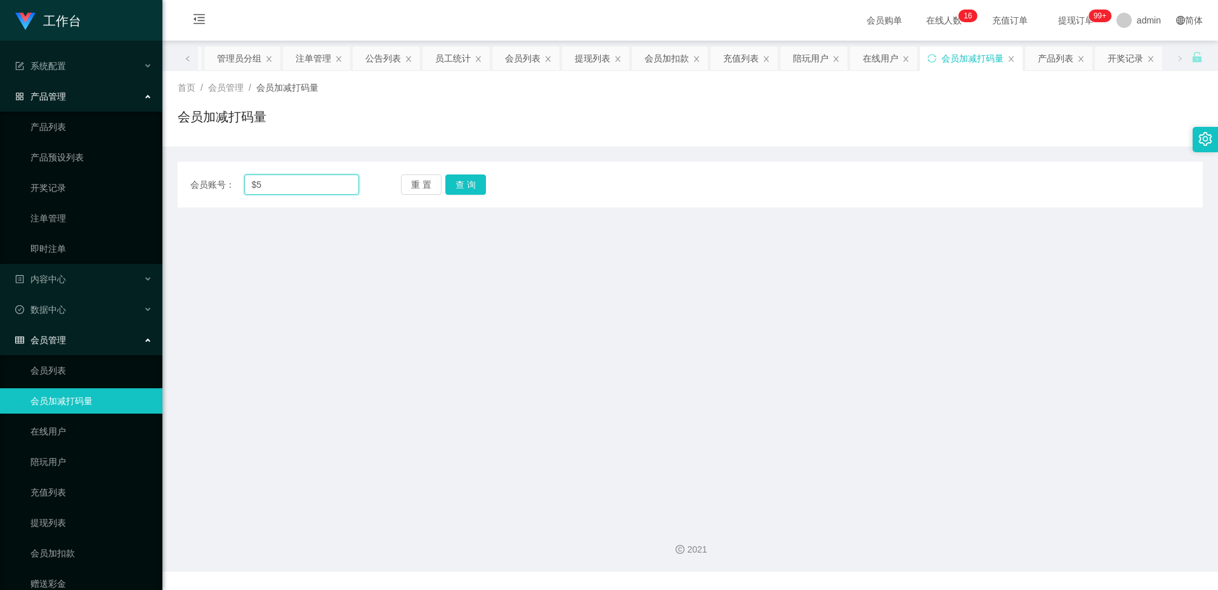
click at [306, 190] on input "$5" at bounding box center [301, 185] width 115 height 20
type input "$"
paste input "81186081"
type input "81186081"
click at [474, 178] on button "查 询" at bounding box center [465, 185] width 41 height 20
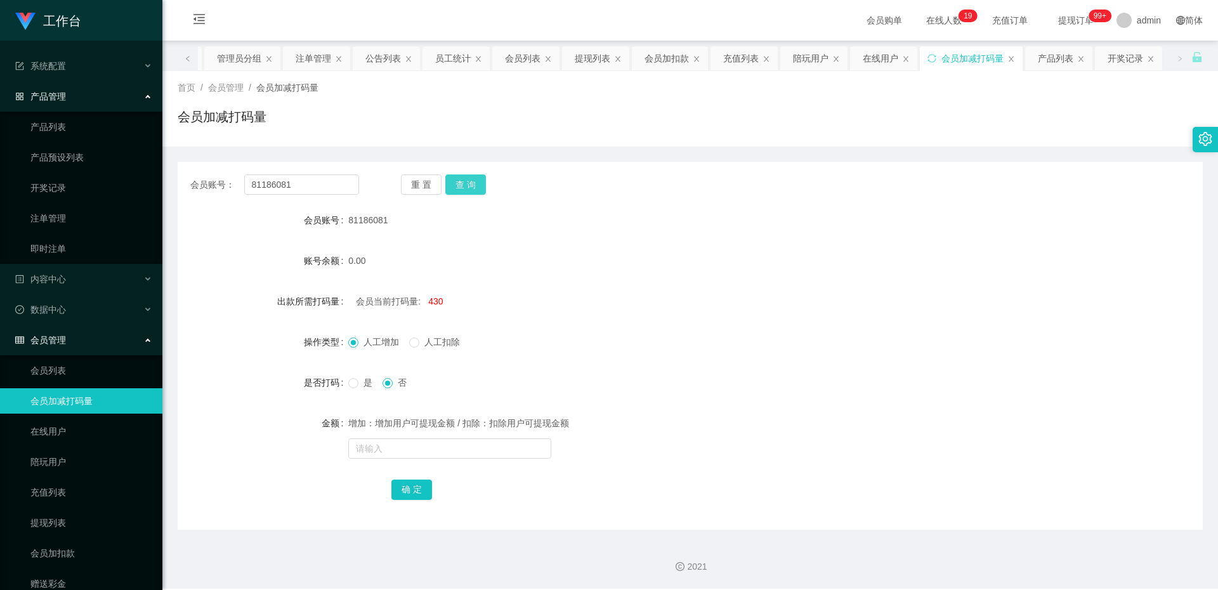
click at [469, 181] on button "查 询" at bounding box center [465, 185] width 41 height 20
drag, startPoint x: 73, startPoint y: 552, endPoint x: 102, endPoint y: 521, distance: 42.2
click at [72, 551] on link "会员加扣款" at bounding box center [91, 553] width 122 height 25
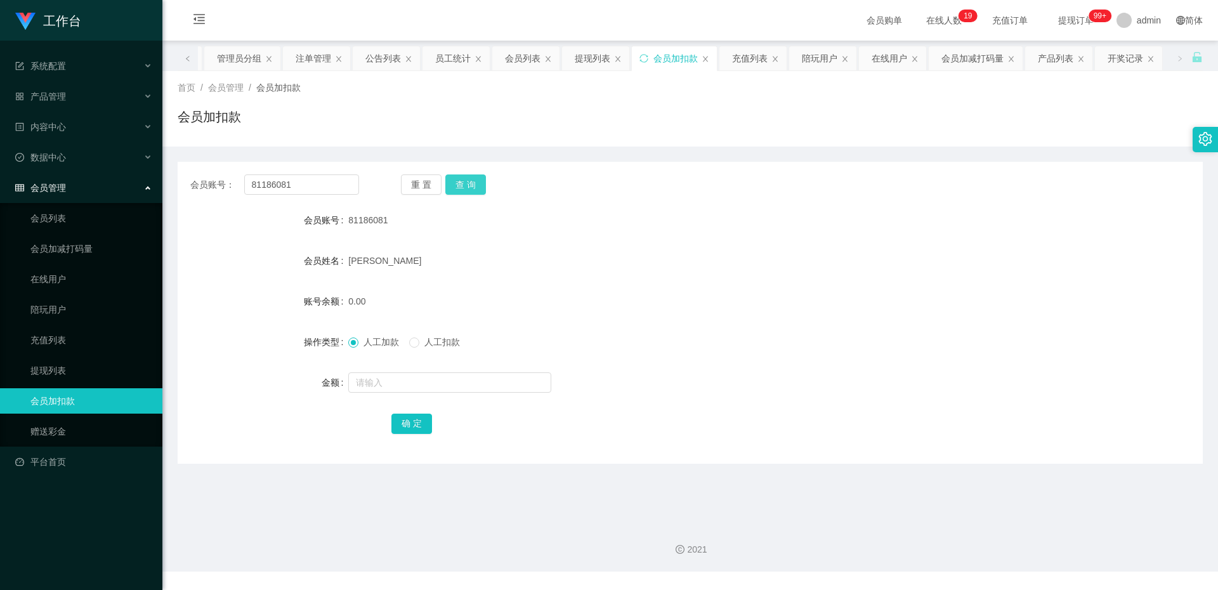
click at [475, 180] on button "查 询" at bounding box center [465, 185] width 41 height 20
click at [91, 366] on link "提现列表" at bounding box center [91, 370] width 122 height 25
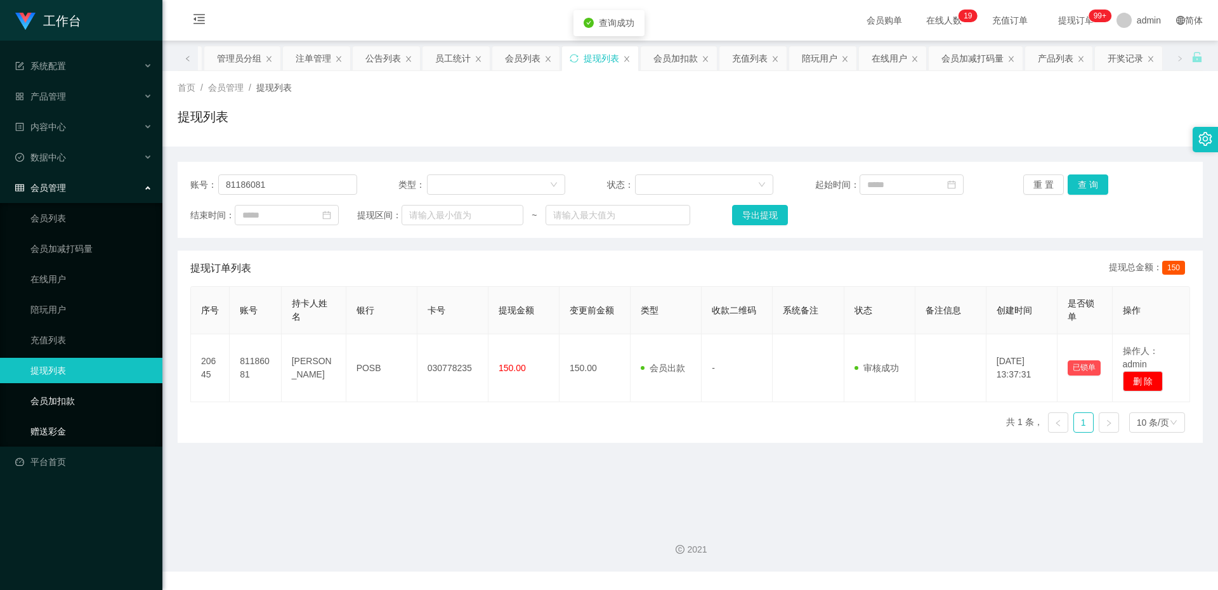
drag, startPoint x: 84, startPoint y: 421, endPoint x: 155, endPoint y: 404, distance: 73.1
click at [84, 421] on link "赠送彩金" at bounding box center [91, 431] width 122 height 25
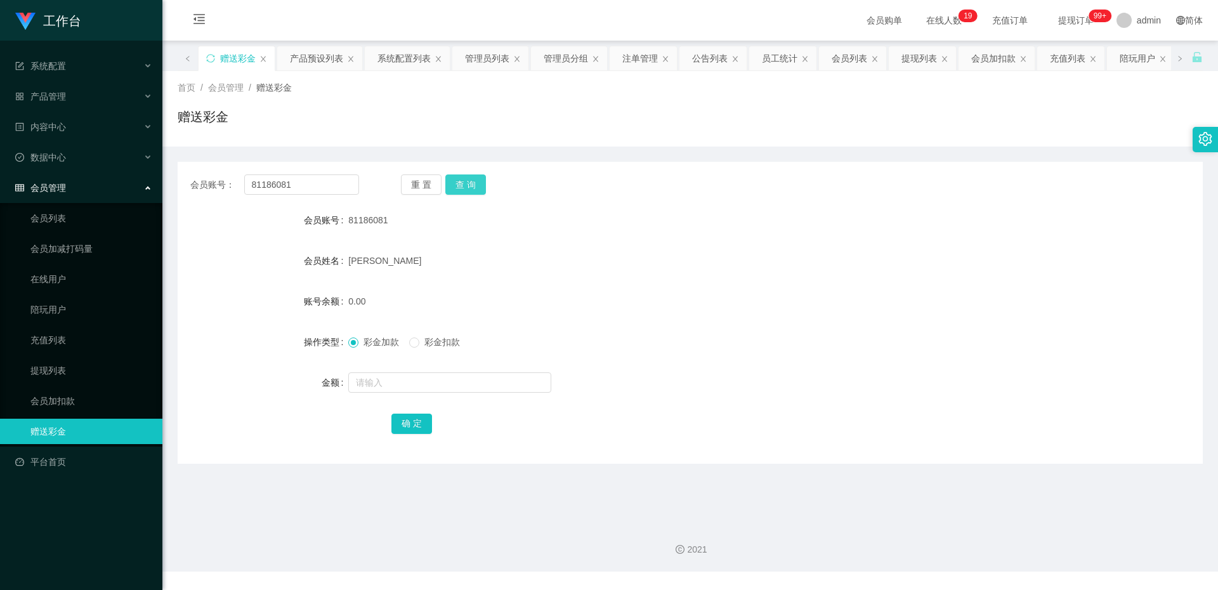
click at [461, 187] on button "查 询" at bounding box center [465, 185] width 41 height 20
